Goal: Navigation & Orientation: Go to known website

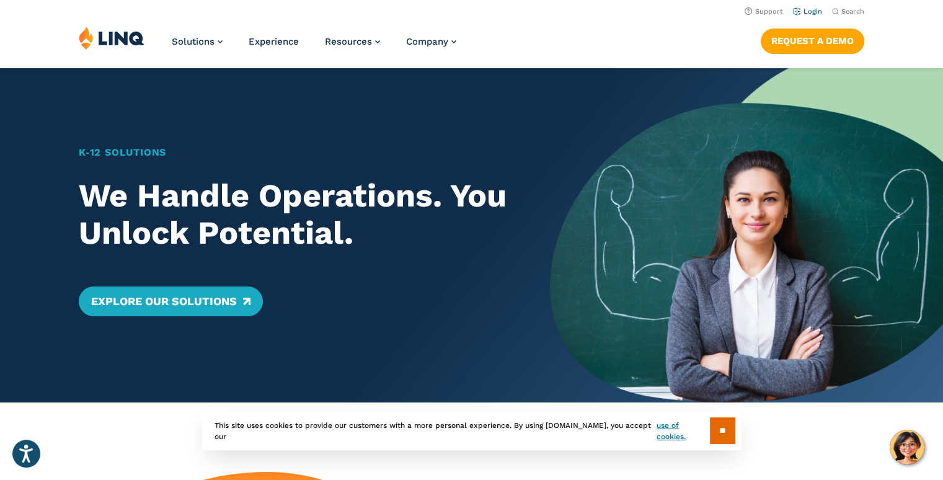
click at [820, 8] on link "Login" at bounding box center [807, 11] width 29 height 8
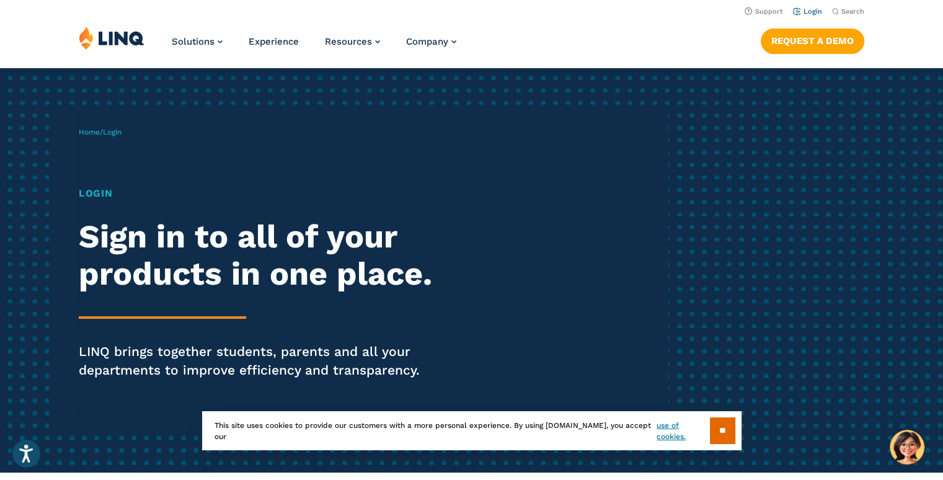
click at [817, 9] on link "Login" at bounding box center [807, 11] width 29 height 8
click at [818, 11] on link "Login" at bounding box center [807, 11] width 29 height 8
